Goal: Task Accomplishment & Management: Complete application form

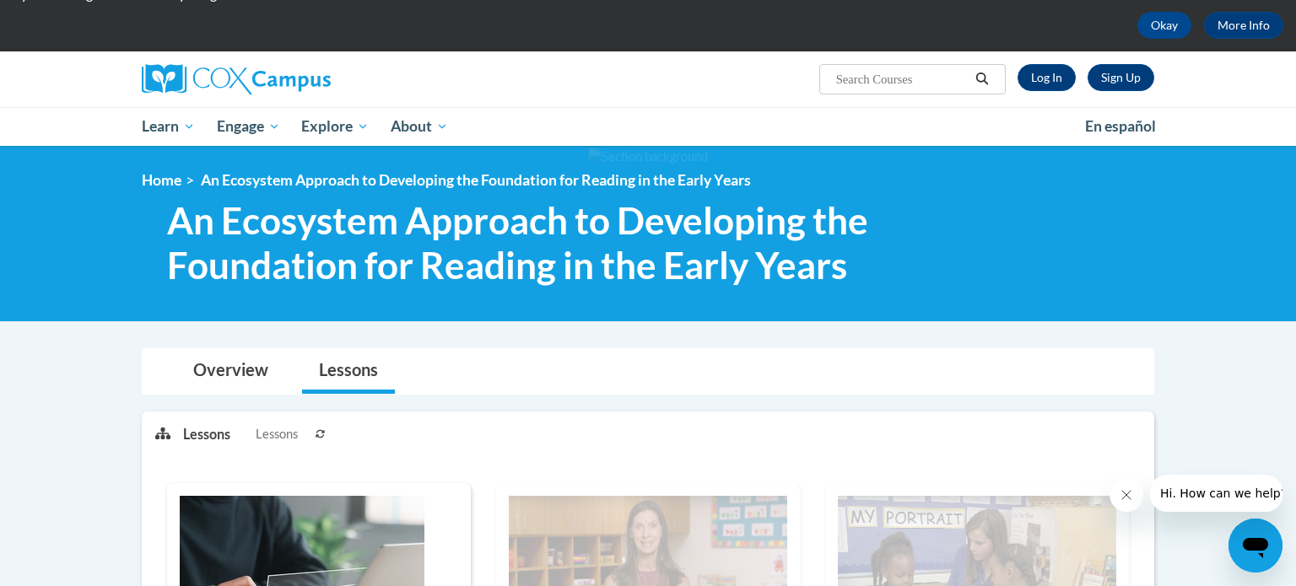
scroll to position [74, 0]
click at [1134, 81] on link "Sign Up" at bounding box center [1121, 77] width 67 height 27
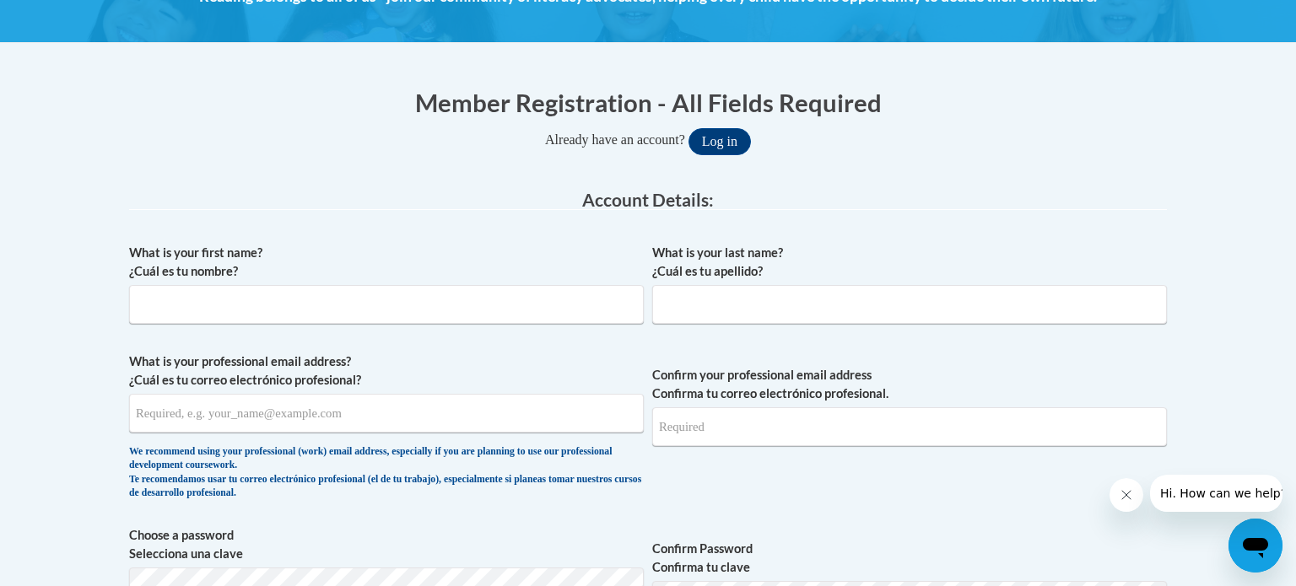
scroll to position [275, 0]
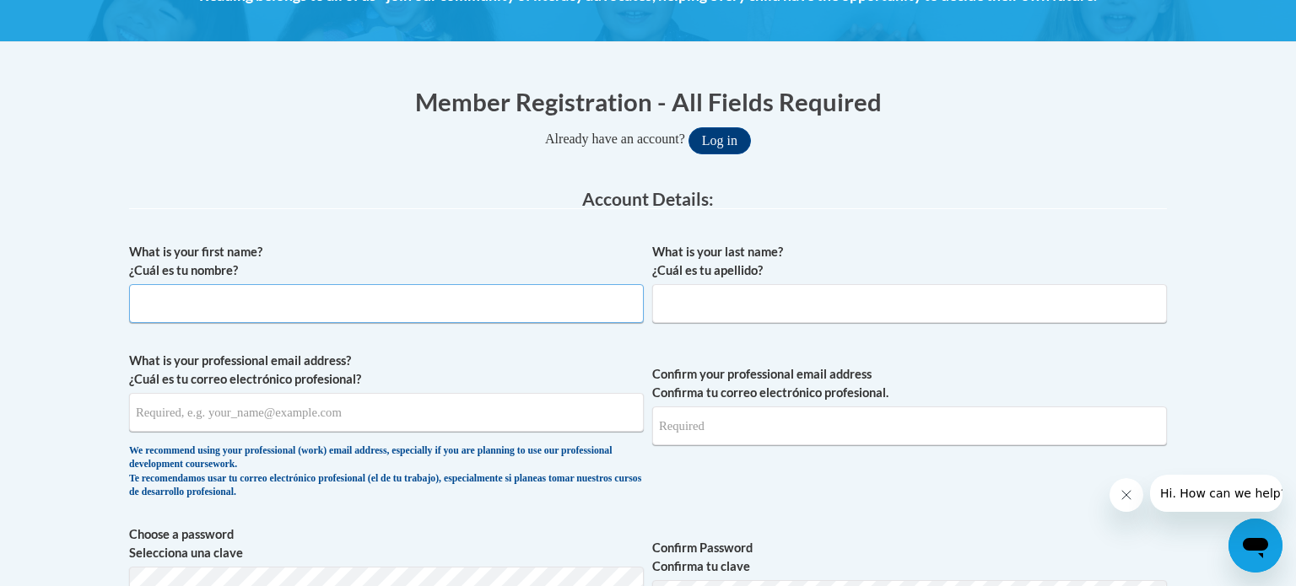
click at [250, 307] on input "What is your first name? ¿Cuál es tu nombre?" at bounding box center [386, 303] width 515 height 39
type input "Kyndra"
type input "Winters"
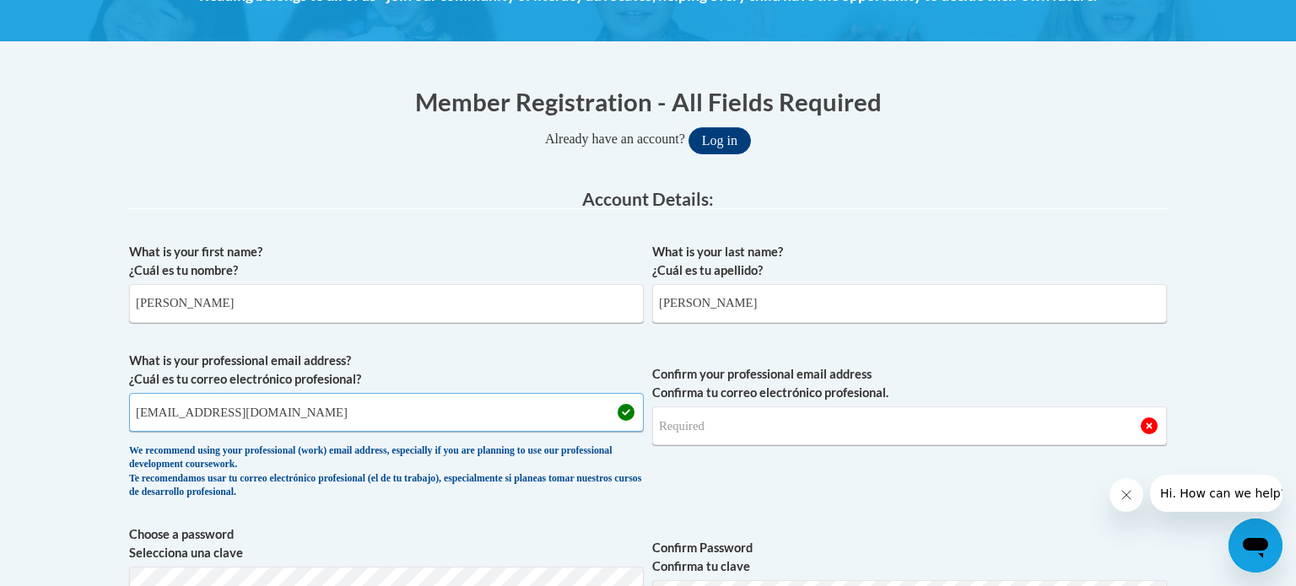
type input "wintersk@gjps.org"
click at [705, 433] on input "Confirm your professional email address Confirma tu correo electrónico profesio…" at bounding box center [909, 426] width 515 height 39
type input "wintersk@gjps.org"
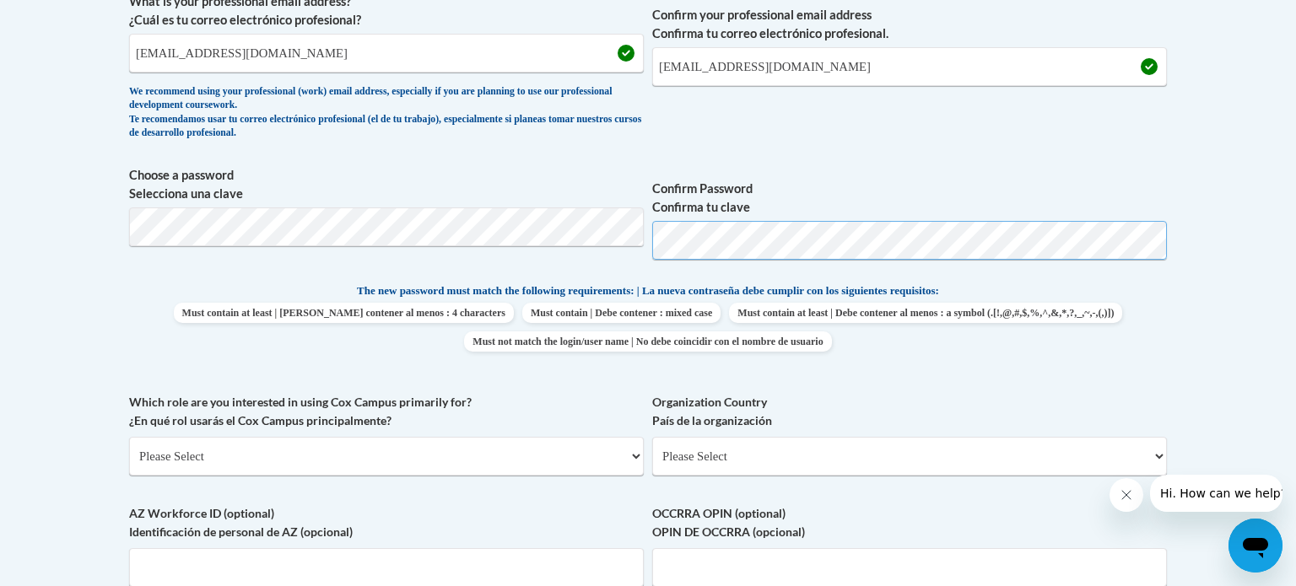
scroll to position [650, 0]
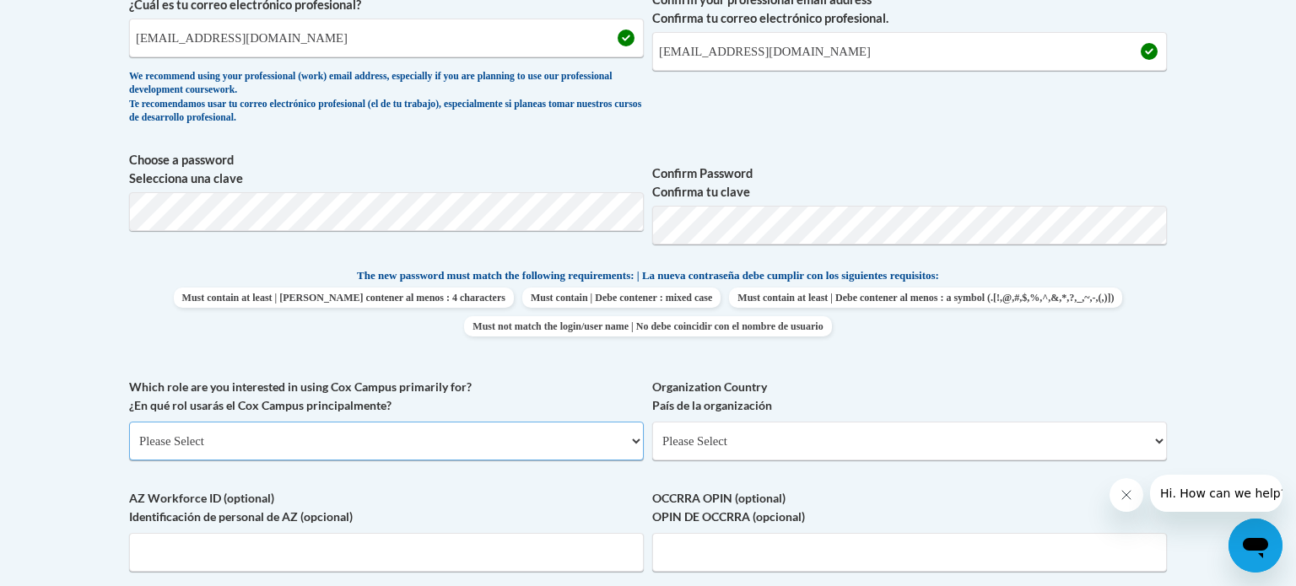
click at [159, 435] on select "Please Select College/University | Colegio/Universidad Community/Nonprofit Part…" at bounding box center [386, 441] width 515 height 39
select select "fbf2d438-af2f-41f8-98f1-81c410e29de3"
click at [129, 422] on select "Please Select College/University | Colegio/Universidad Community/Nonprofit Part…" at bounding box center [386, 441] width 515 height 39
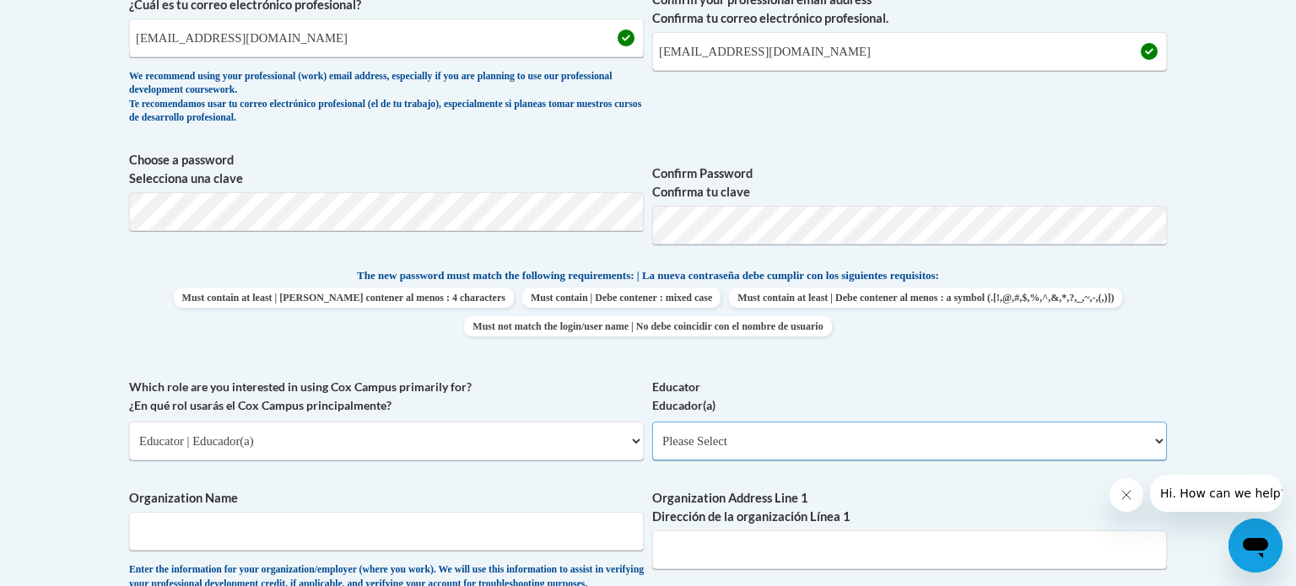
click at [672, 438] on select "Please Select Early Learning/Daycare Teacher/Family Home Care Provider | Maestr…" at bounding box center [909, 441] width 515 height 39
select select "6732b29e-f5f4-40e4-a595-7dafd2b8fb29"
click at [652, 422] on select "Please Select Early Learning/Daycare Teacher/Family Home Care Provider | Maestr…" at bounding box center [909, 441] width 515 height 39
click at [382, 535] on input "Organization Name" at bounding box center [386, 531] width 515 height 39
click at [710, 559] on input "Organization Address Line 1 Dirección de la organización Línea 1" at bounding box center [909, 550] width 515 height 39
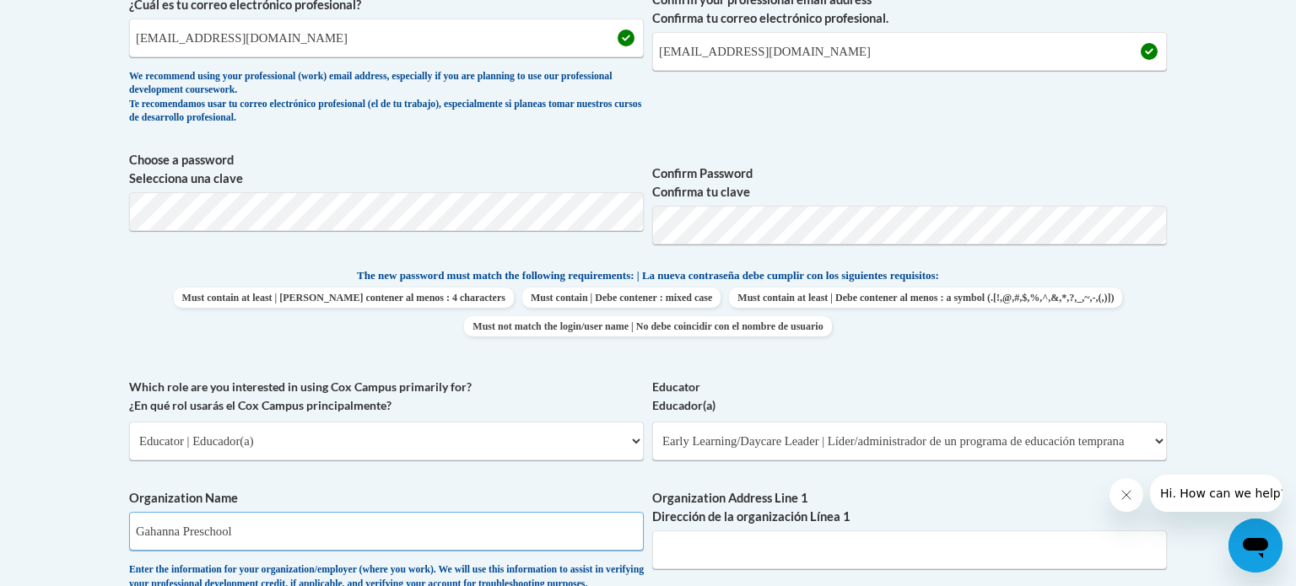
click at [182, 533] on input "Gahanna Preschool" at bounding box center [386, 531] width 515 height 39
type input "GJPS Preschool"
click at [754, 552] on input "Organization Address Line 1 Dirección de la organización Línea 1" at bounding box center [909, 550] width 515 height 39
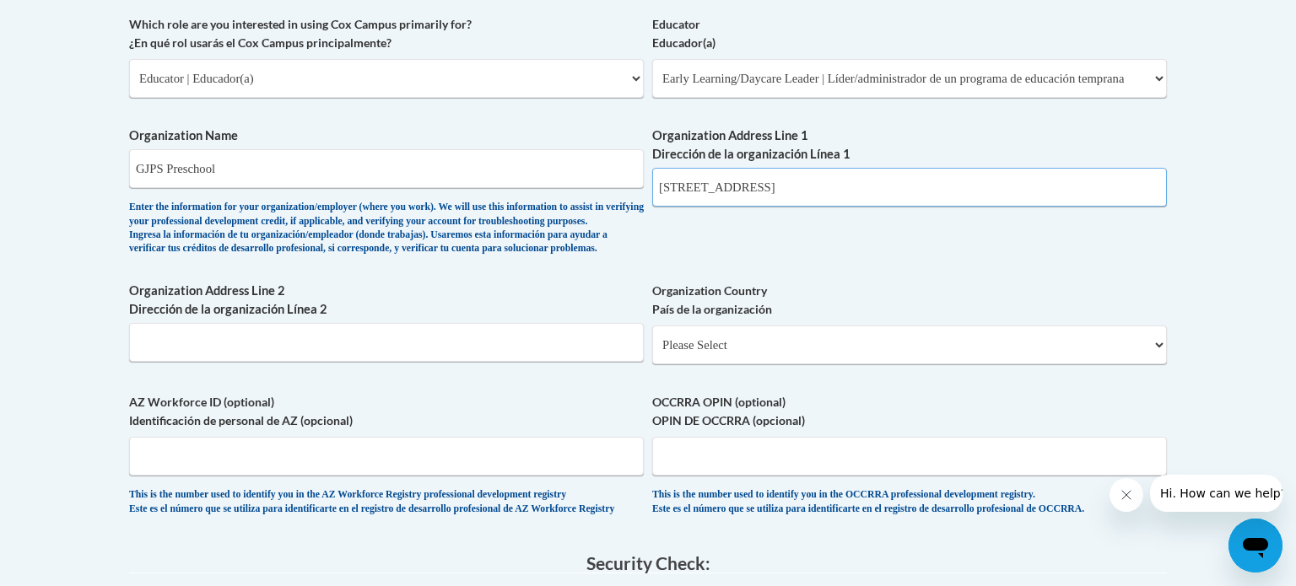
scroll to position [1015, 0]
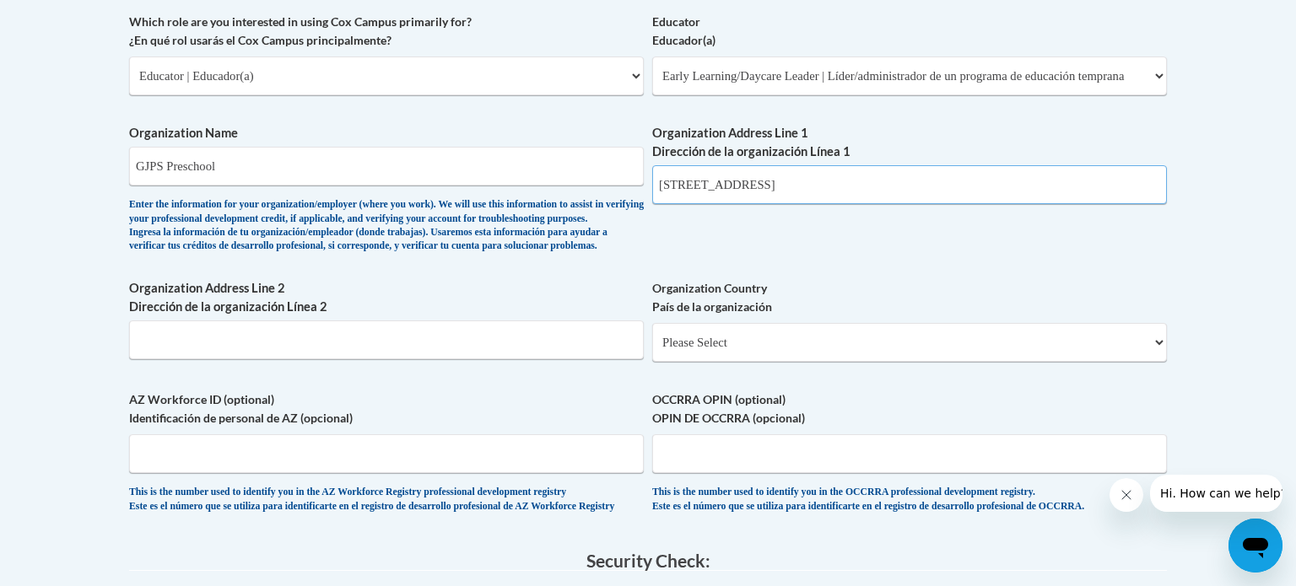
type input "380 Granville St"
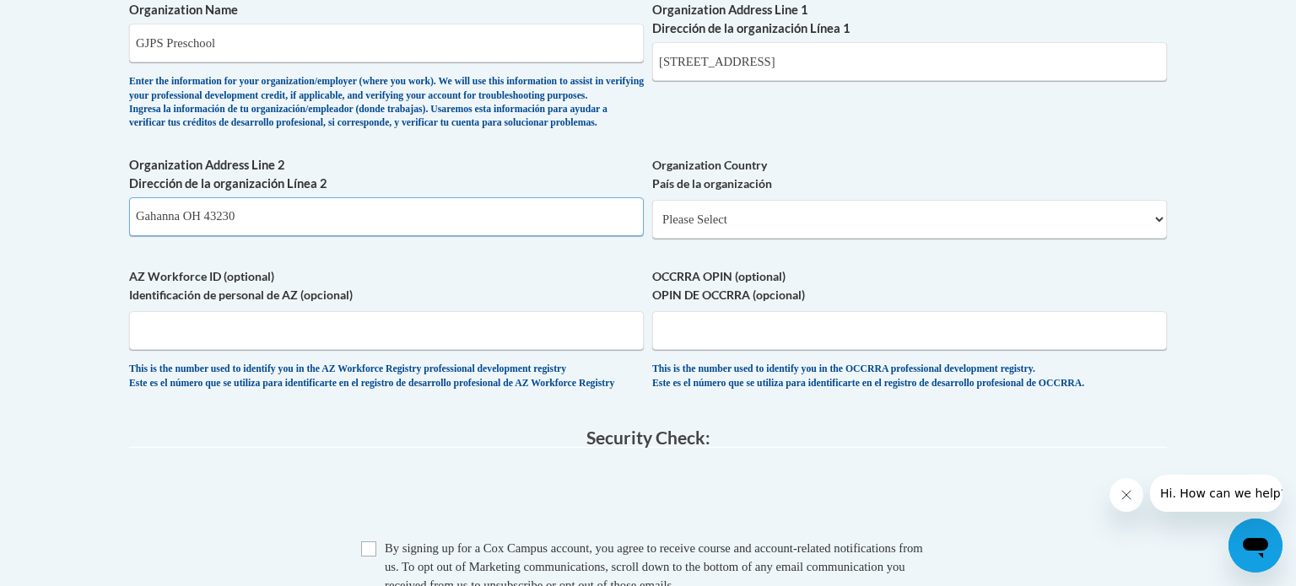
scroll to position [1146, 0]
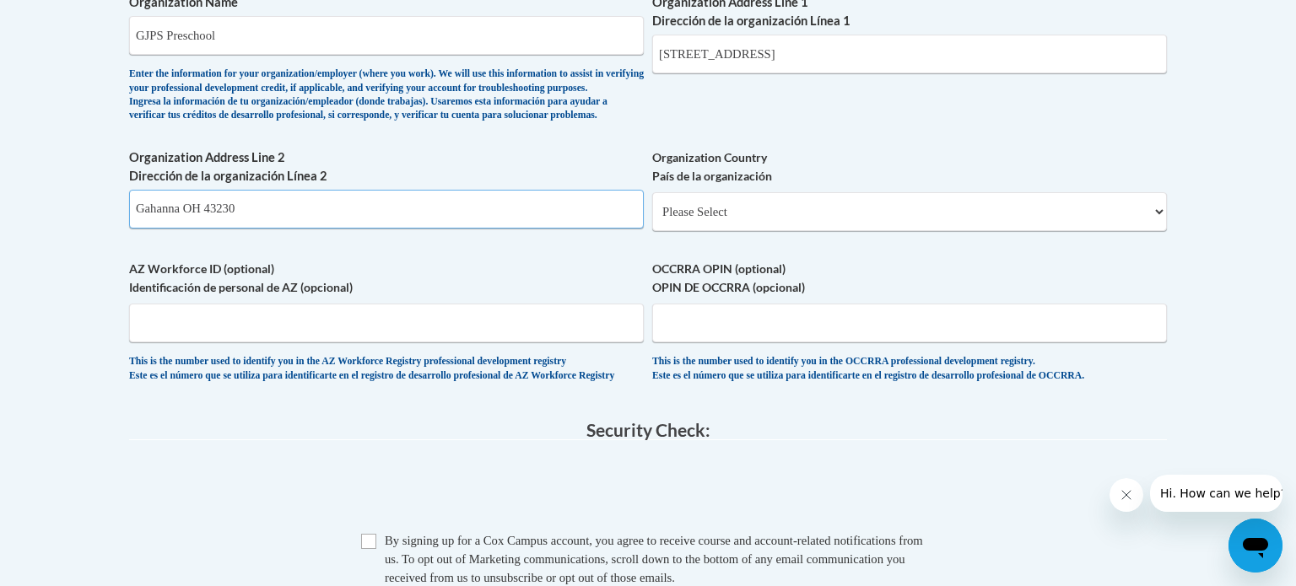
type input "Gahanna OH 43230"
click at [791, 231] on select "Please Select United States | Estados Unidos Outside of the United States | Fue…" at bounding box center [909, 211] width 515 height 39
select select "ad49bcad-a171-4b2e-b99c-48b446064914"
click at [652, 219] on select "Please Select United States | Estados Unidos Outside of the United States | Fue…" at bounding box center [909, 211] width 515 height 39
select select
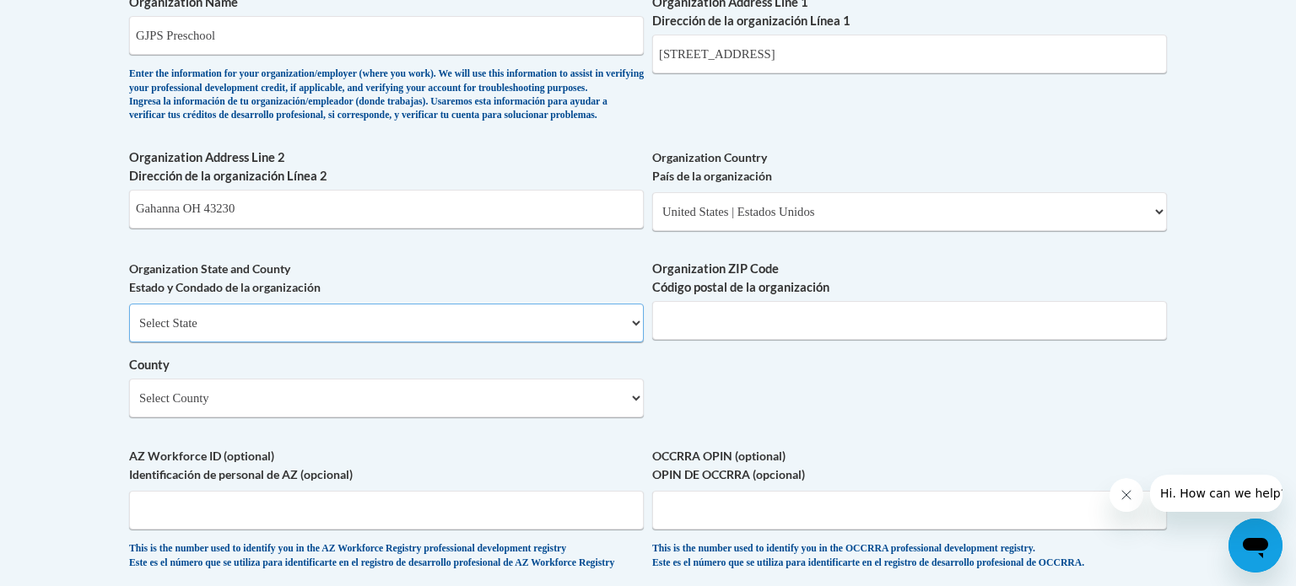
click at [170, 343] on select "Select State Alabama Alaska Arizona Arkansas California Colorado Connecticut De…" at bounding box center [386, 323] width 515 height 39
select select "Ohio"
click at [129, 331] on select "Select State Alabama Alaska Arizona Arkansas California Colorado Connecticut De…" at bounding box center [386, 323] width 515 height 39
click at [813, 340] on input "Organization ZIP Code Código postal de la organización" at bounding box center [909, 320] width 515 height 39
type input "43230"
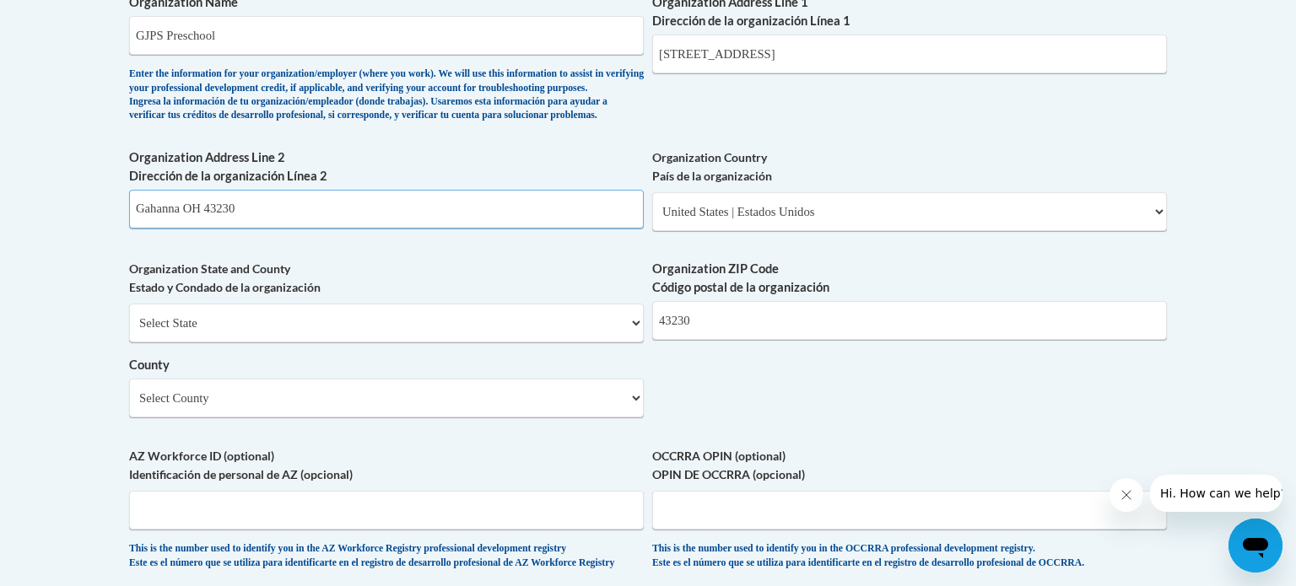
click at [260, 229] on input "Gahanna OH 43230" at bounding box center [386, 209] width 515 height 39
type input "G"
click at [163, 418] on select "Select County Adams Allen Ashland Ashtabula Athens Auglaize Belmont Brown Butle…" at bounding box center [386, 398] width 515 height 39
select select "Franklin"
click at [129, 406] on select "Select County Adams Allen Ashland Ashtabula Athens Auglaize Belmont Brown Butle…" at bounding box center [386, 398] width 515 height 39
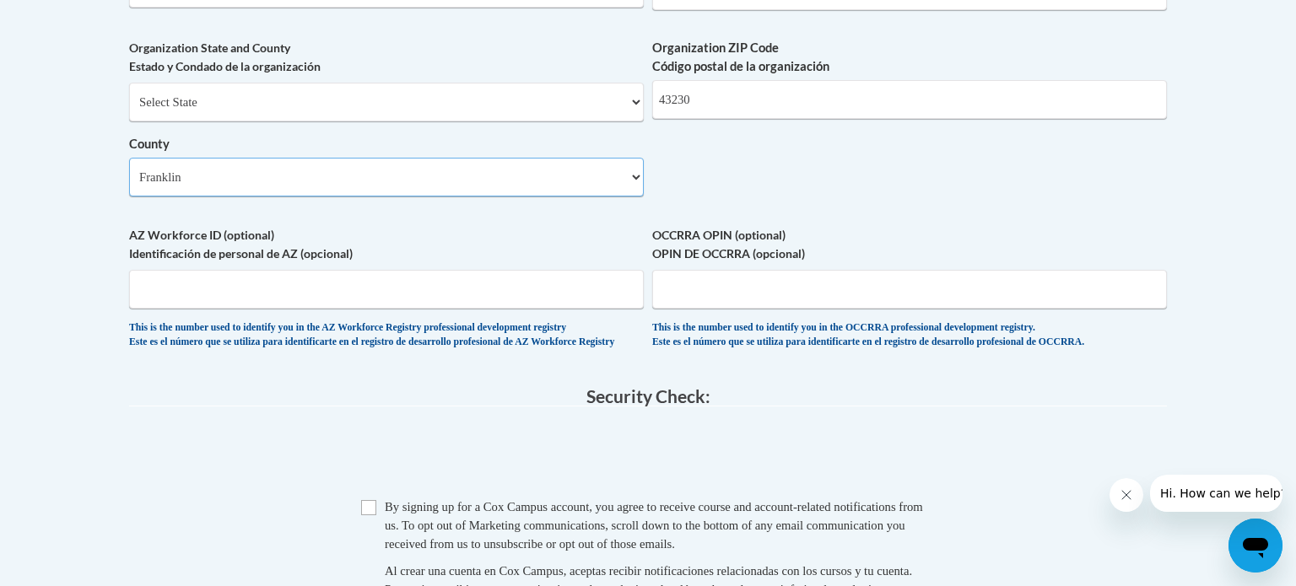
scroll to position [1378, 0]
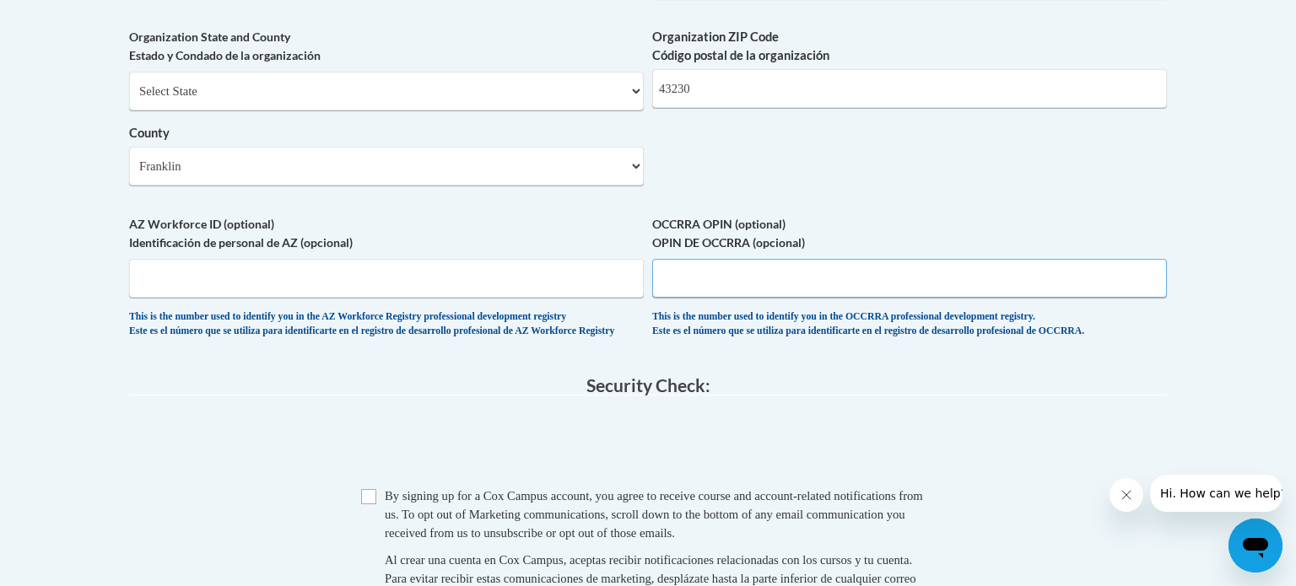
click at [737, 298] on input "OCCRRA OPIN (optional) OPIN DE OCCRRA (opcional)" at bounding box center [909, 278] width 515 height 39
paste input "1116-7182"
click at [667, 298] on input "1116-7182" at bounding box center [909, 278] width 515 height 39
click at [664, 298] on input "1116-7182" at bounding box center [909, 278] width 515 height 39
type input "1116-7182"
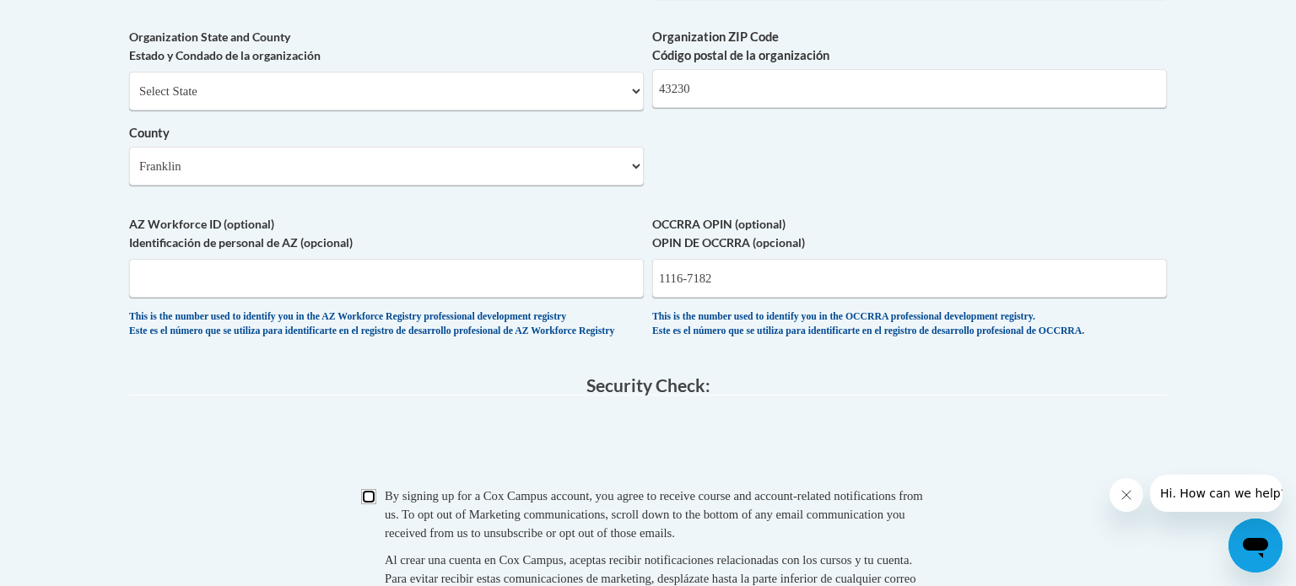
click at [366, 505] on input "Checkbox" at bounding box center [368, 496] width 15 height 15
checkbox input "true"
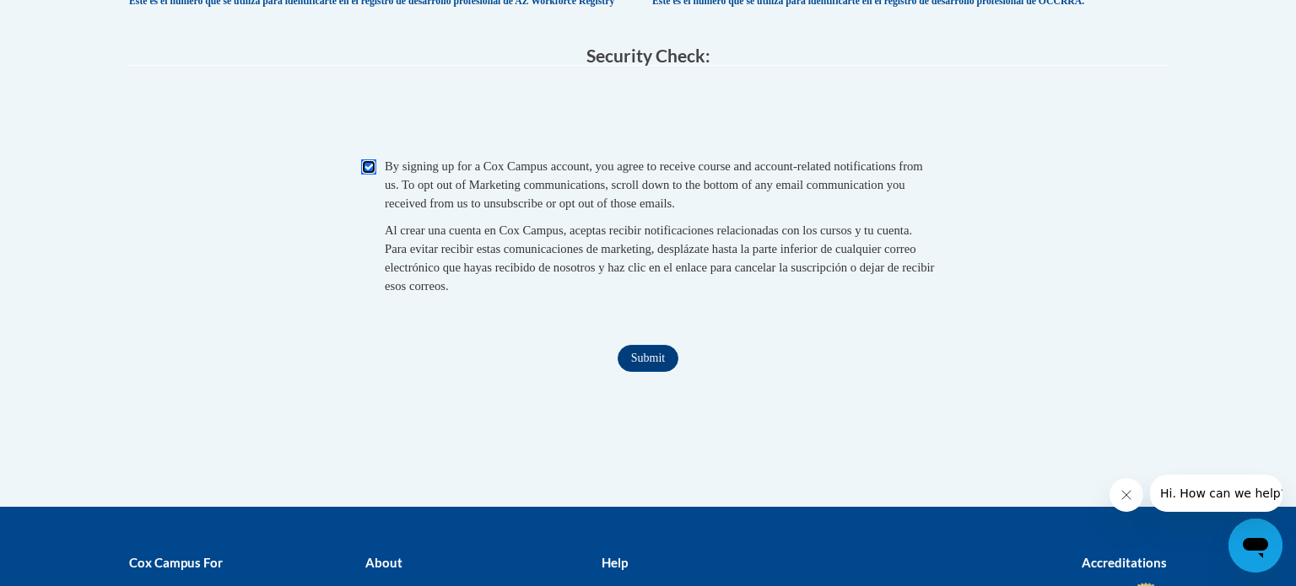
scroll to position [1720, 0]
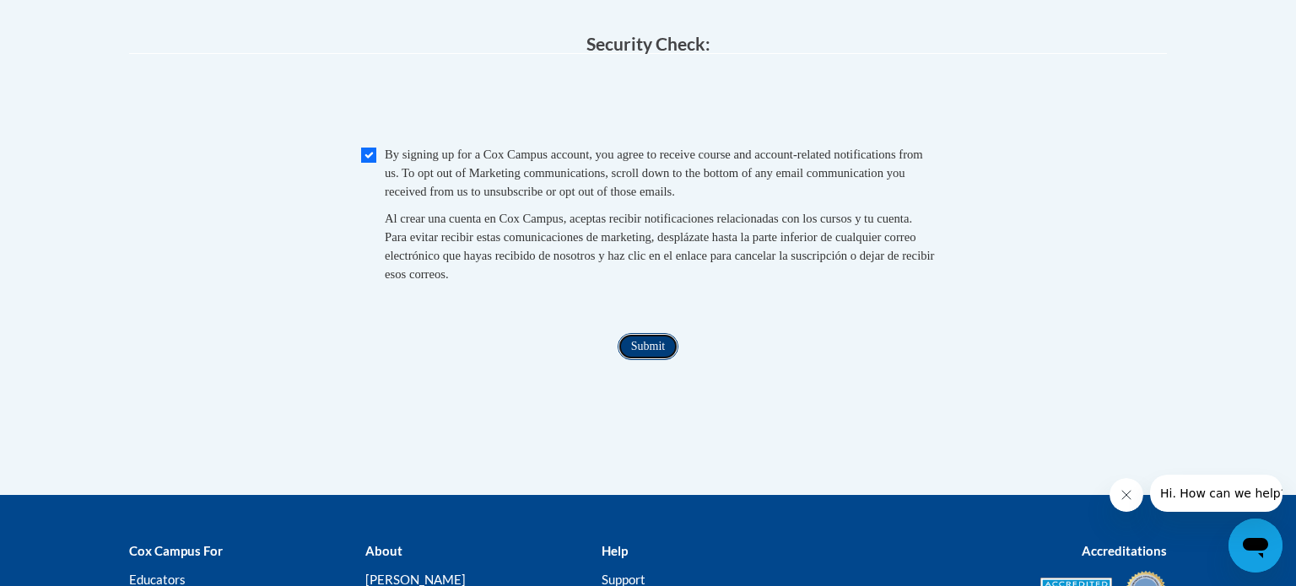
click at [624, 360] on input "Submit" at bounding box center [648, 346] width 61 height 27
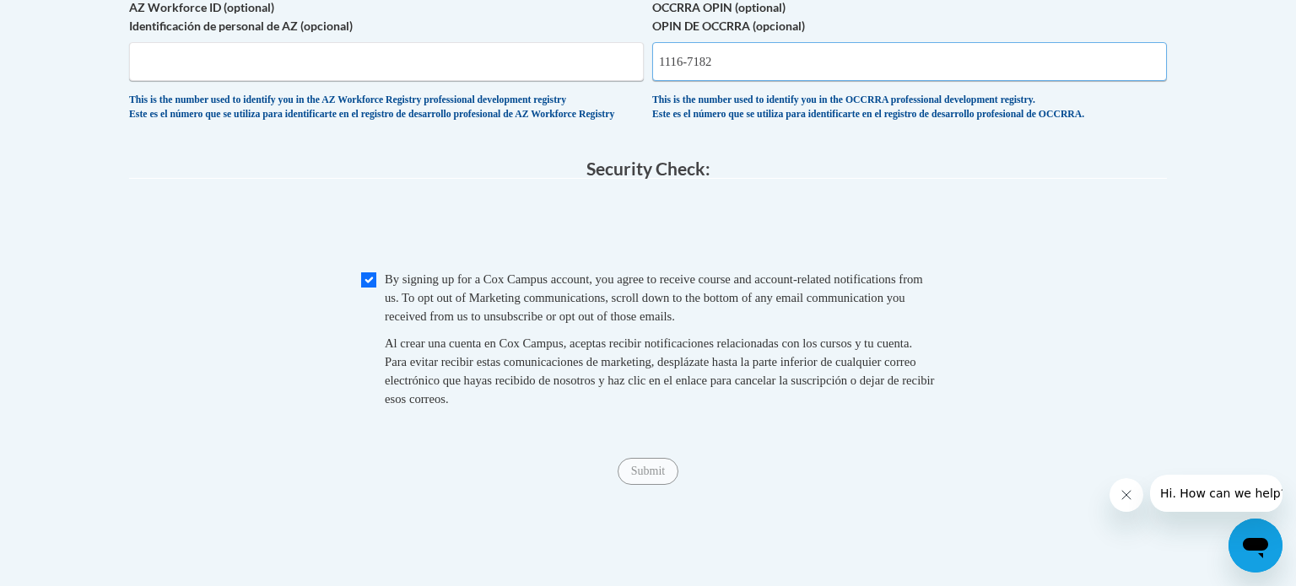
scroll to position [1601, 0]
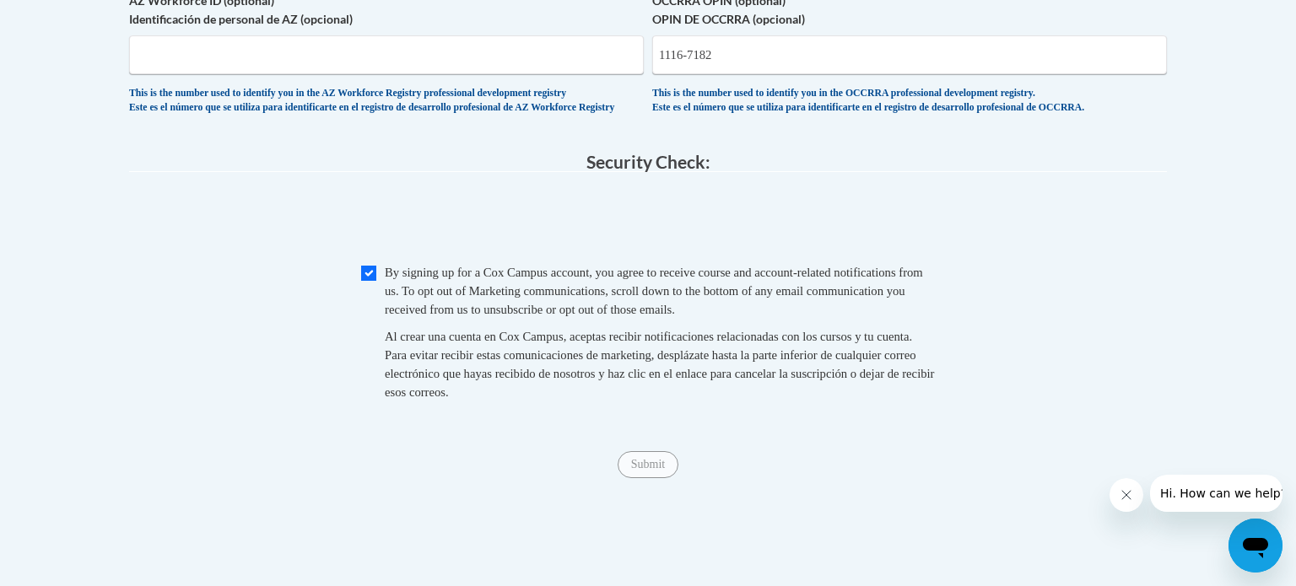
click at [960, 115] on div "This is the number used to identify you in the OCCRRA professional development …" at bounding box center [909, 101] width 515 height 28
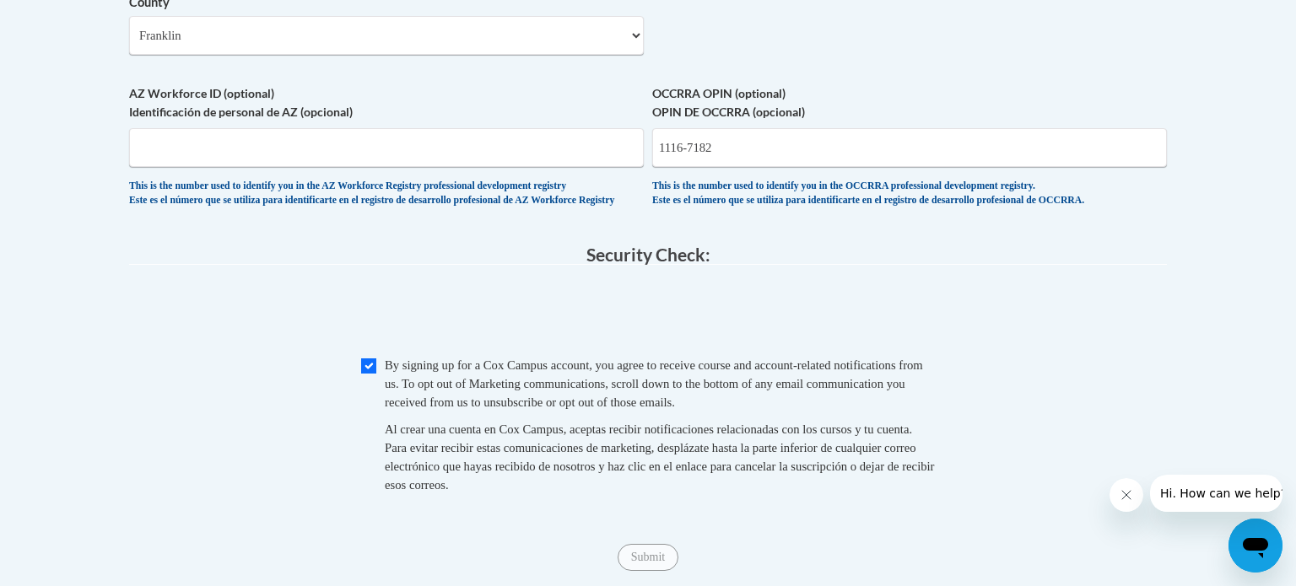
scroll to position [1504, 0]
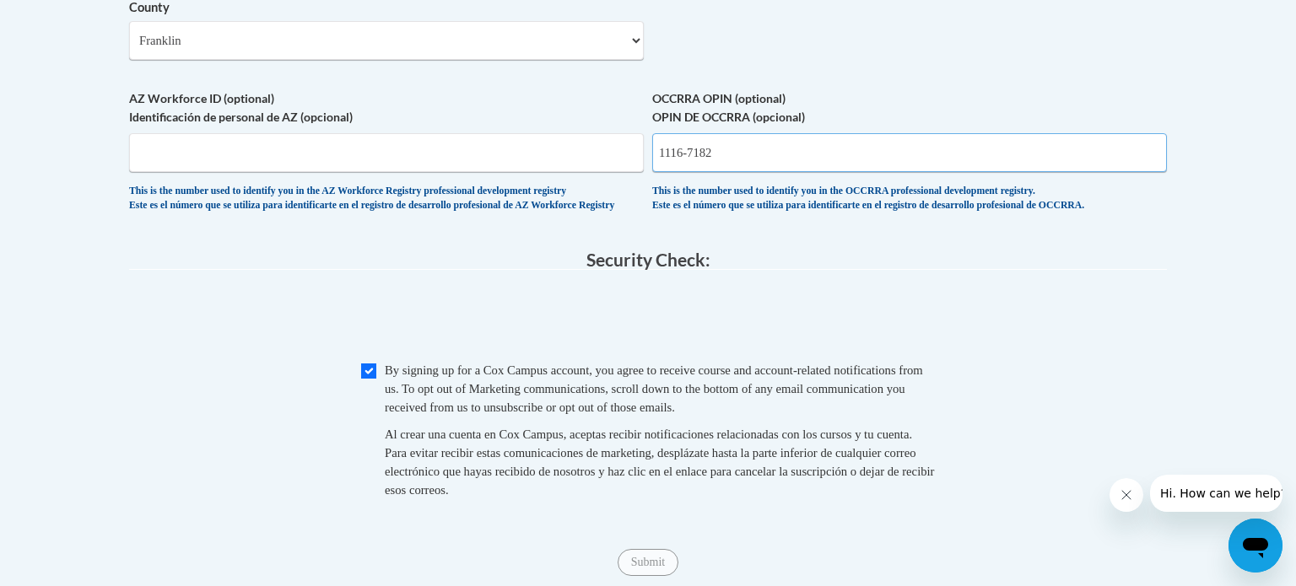
click at [703, 172] on input "1116-7182" at bounding box center [909, 152] width 515 height 39
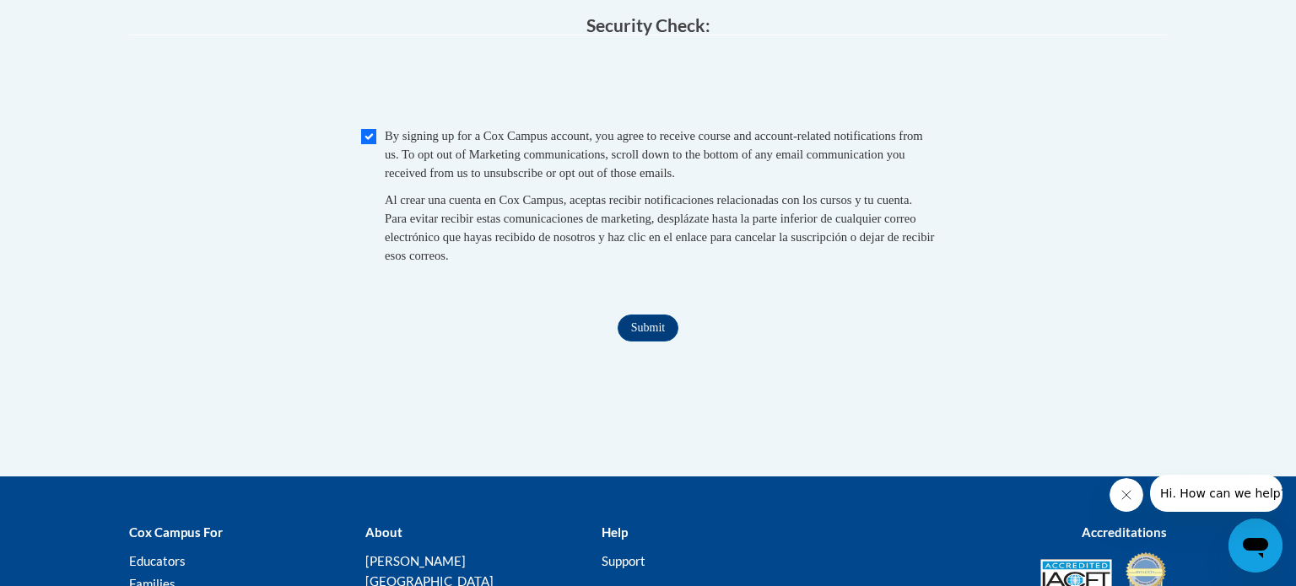
scroll to position [1745, 0]
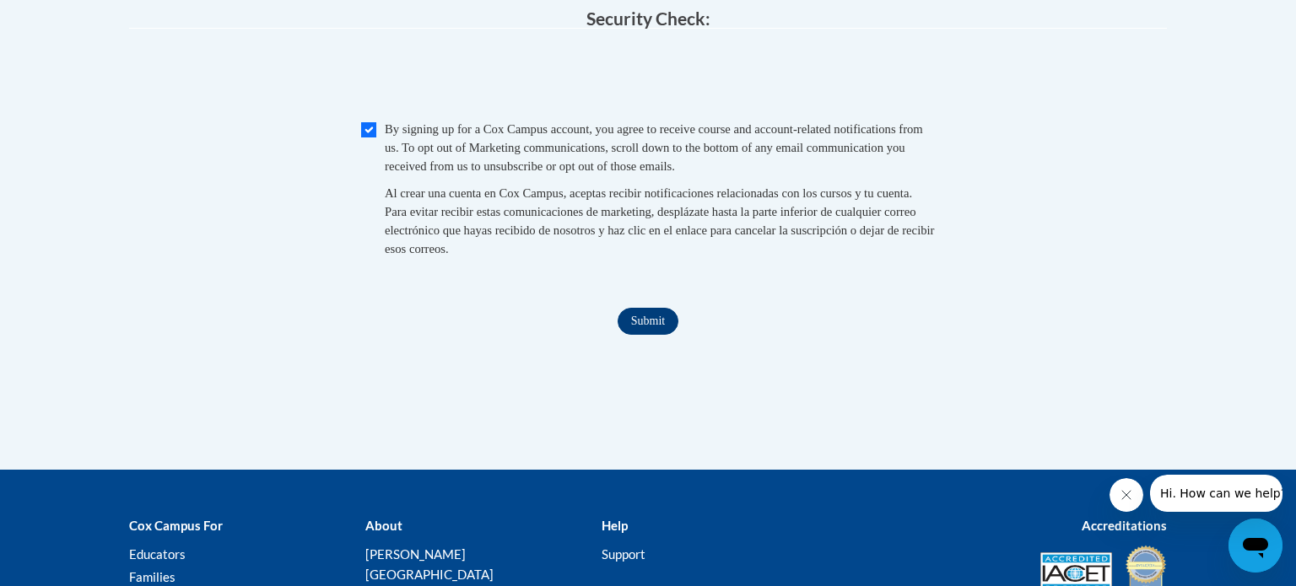
type input "11167182"
click at [645, 335] on input "Submit" at bounding box center [648, 321] width 61 height 27
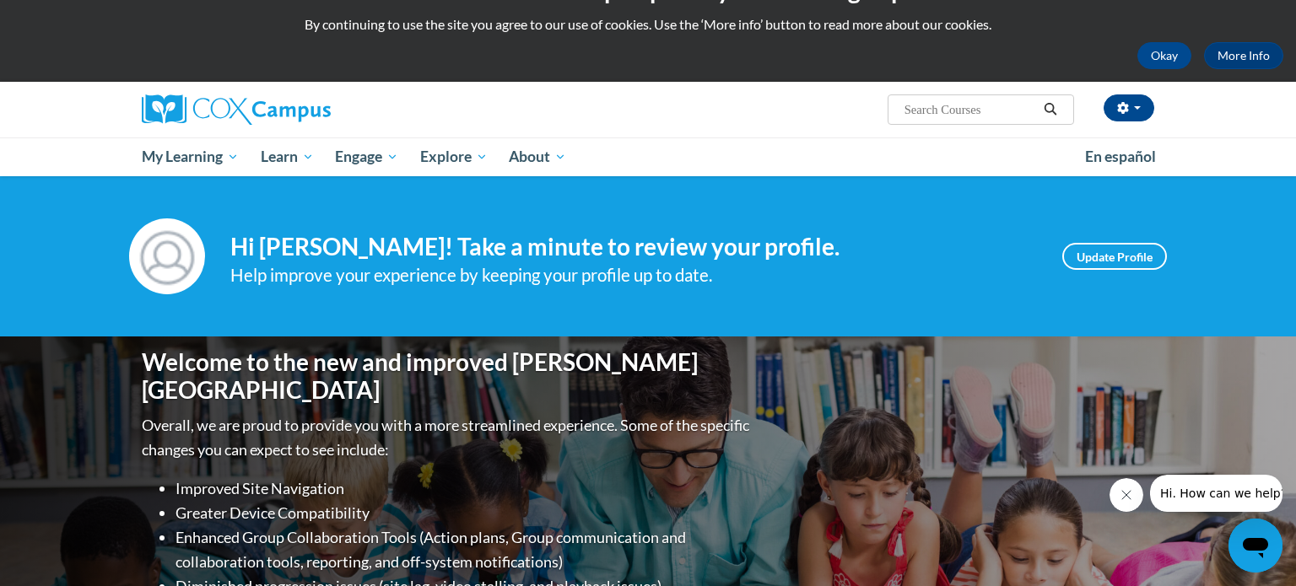
scroll to position [43, 0]
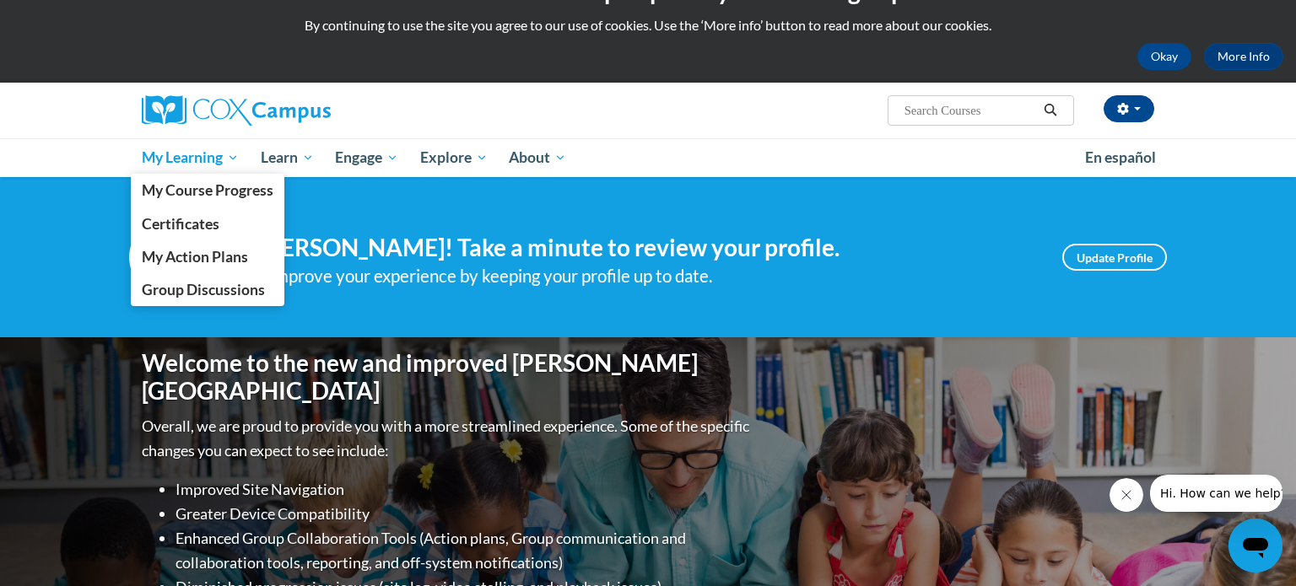
click at [221, 158] on span "My Learning" at bounding box center [190, 158] width 97 height 20
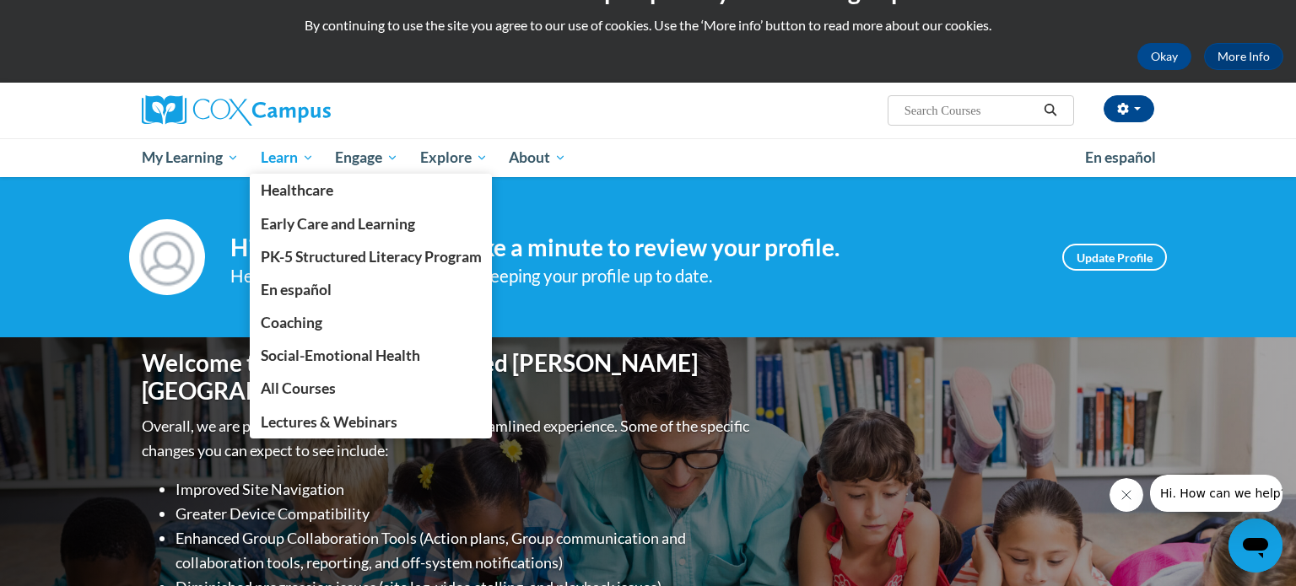
click at [284, 159] on span "Learn" at bounding box center [287, 158] width 53 height 20
